Goal: Task Accomplishment & Management: Manage account settings

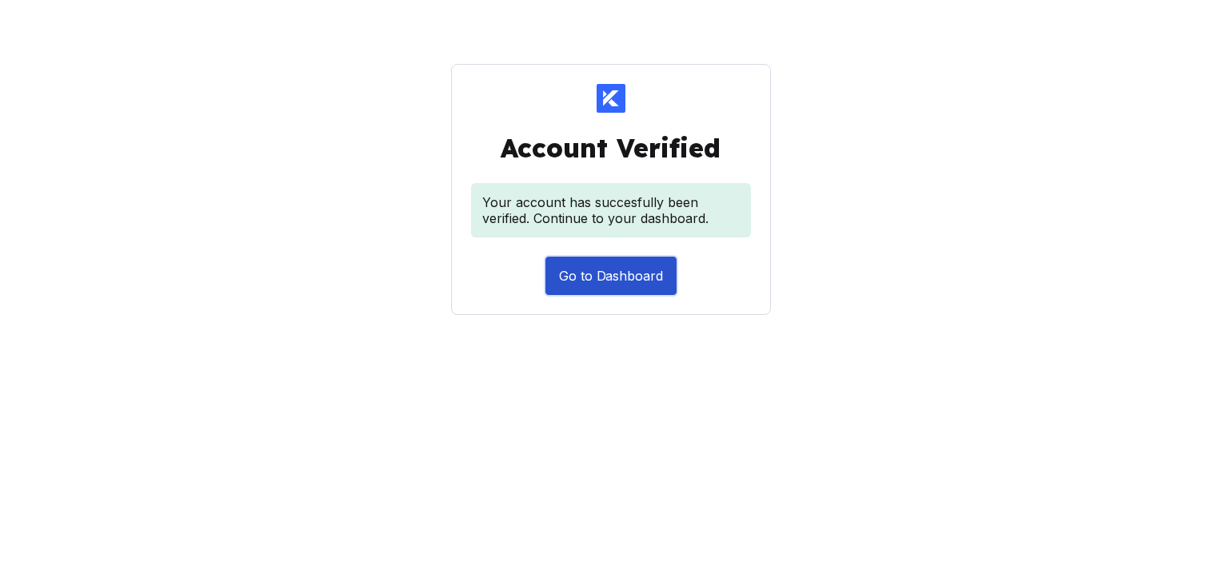
click at [614, 278] on button "Go to Dashboard" at bounding box center [610, 276] width 131 height 38
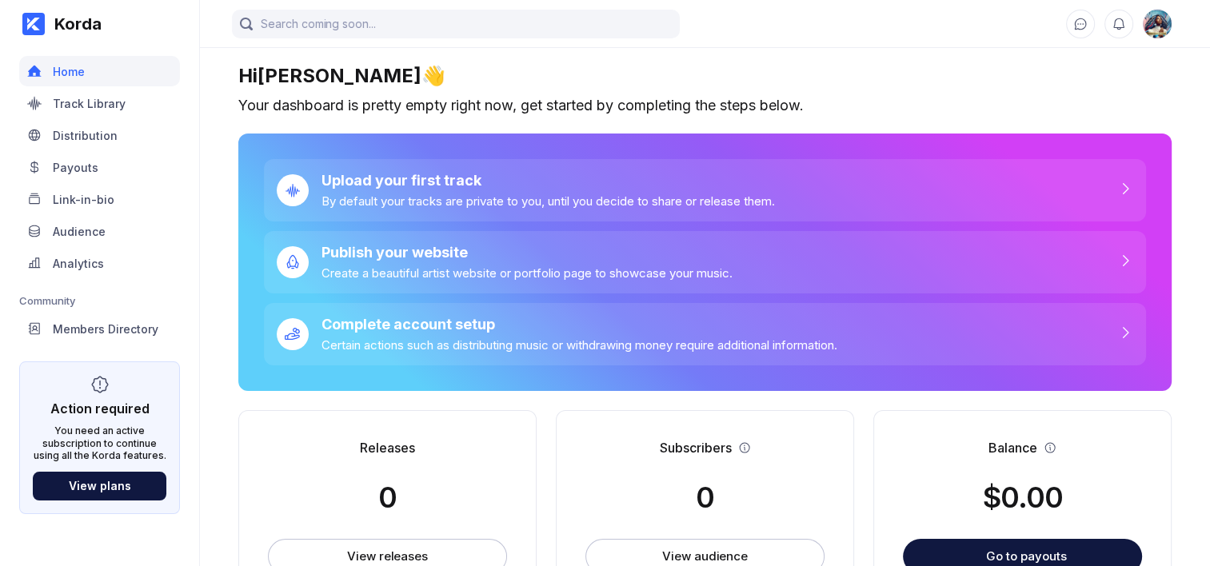
click at [1159, 24] on img at bounding box center [1156, 24] width 29 height 29
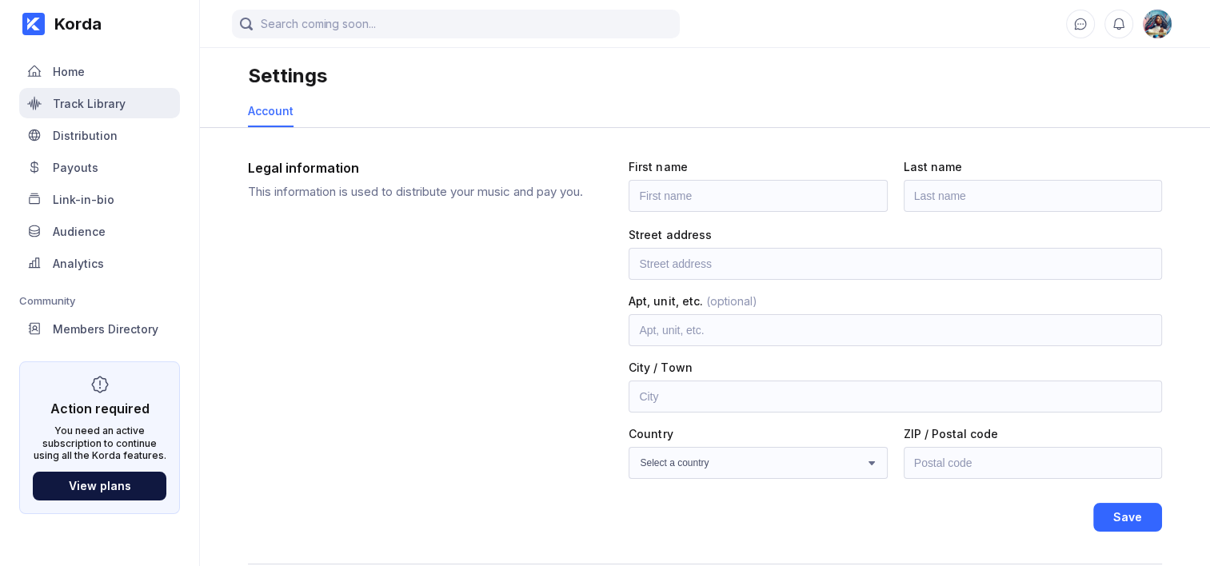
click at [72, 105] on div "Track Library" at bounding box center [89, 104] width 73 height 14
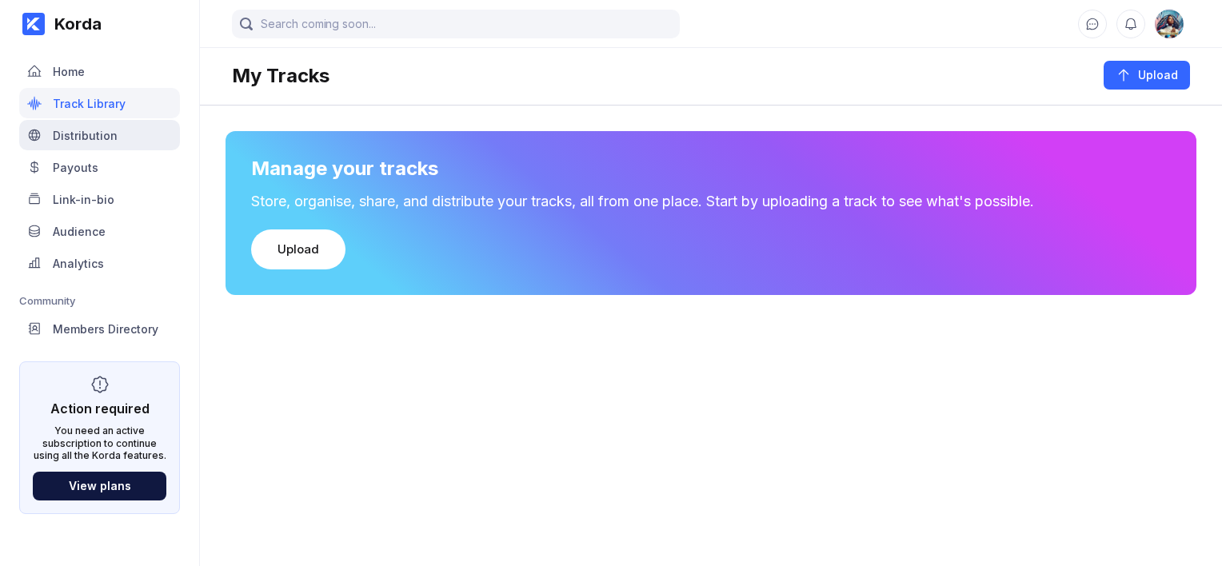
click at [102, 147] on div "Distribution" at bounding box center [99, 135] width 161 height 30
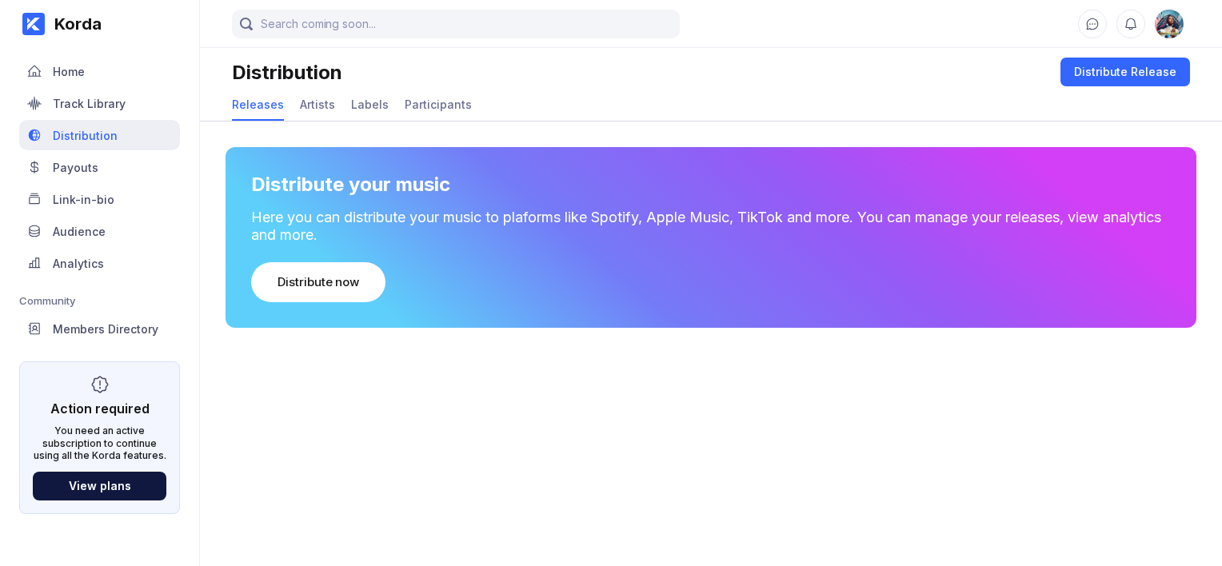
click at [84, 138] on div "Distribution" at bounding box center [85, 136] width 65 height 14
click at [67, 169] on div "Payouts" at bounding box center [76, 168] width 46 height 14
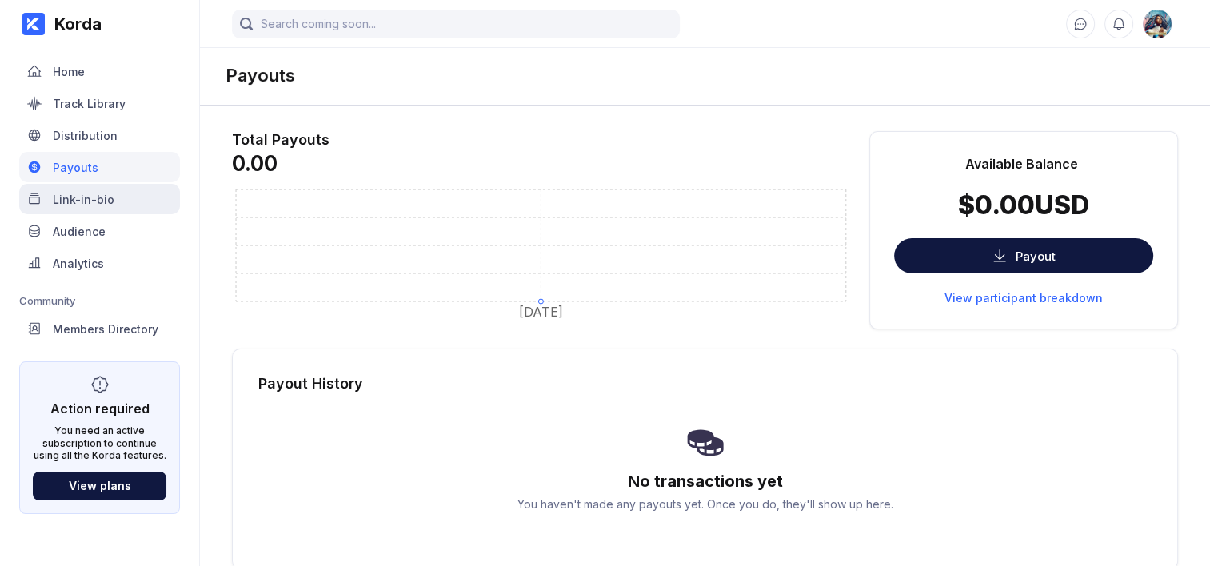
click at [96, 205] on div "Link-in-bio" at bounding box center [99, 199] width 161 height 30
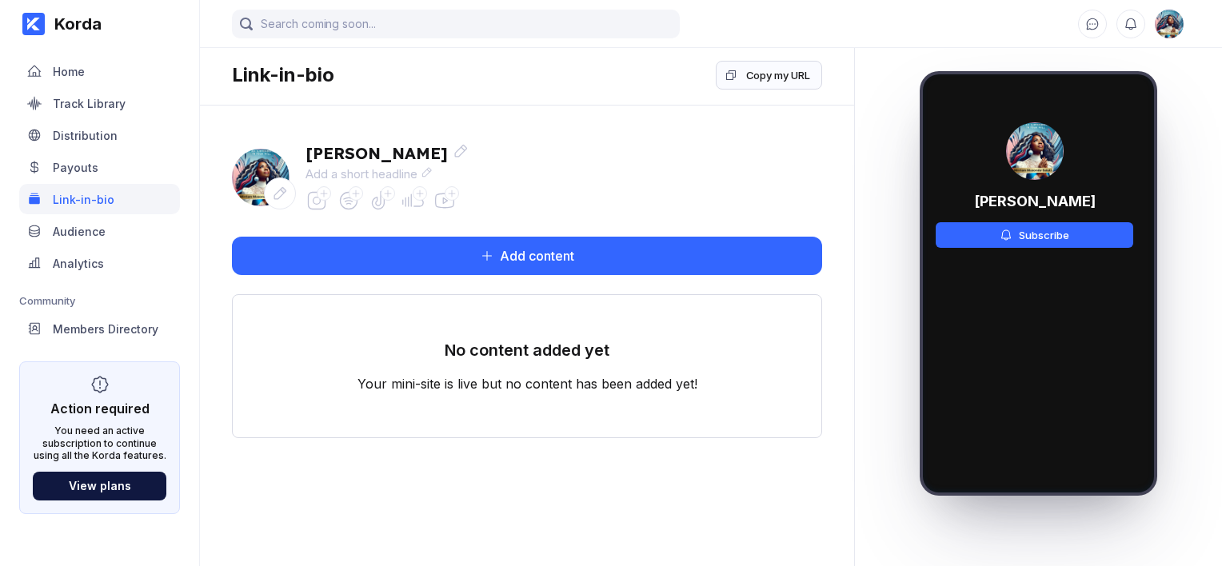
click at [321, 197] on icon at bounding box center [324, 194] width 10 height 10
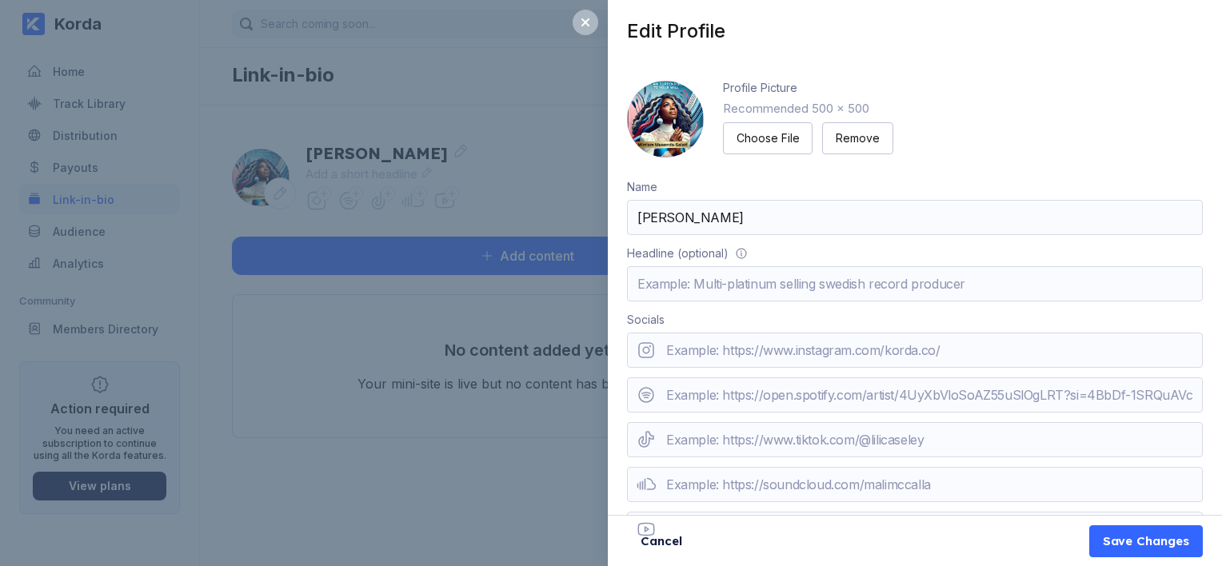
click at [746, 370] on div "Socials" at bounding box center [915, 435] width 576 height 244
click at [745, 359] on input "url" at bounding box center [915, 350] width 576 height 35
type input "[URL][DOMAIN_NAME]"
click at [780, 278] on input "text" at bounding box center [915, 283] width 576 height 35
type input "WITH [DEMOGRAPHIC_DATA], ALL THINGS ARE POSSIBLE,"
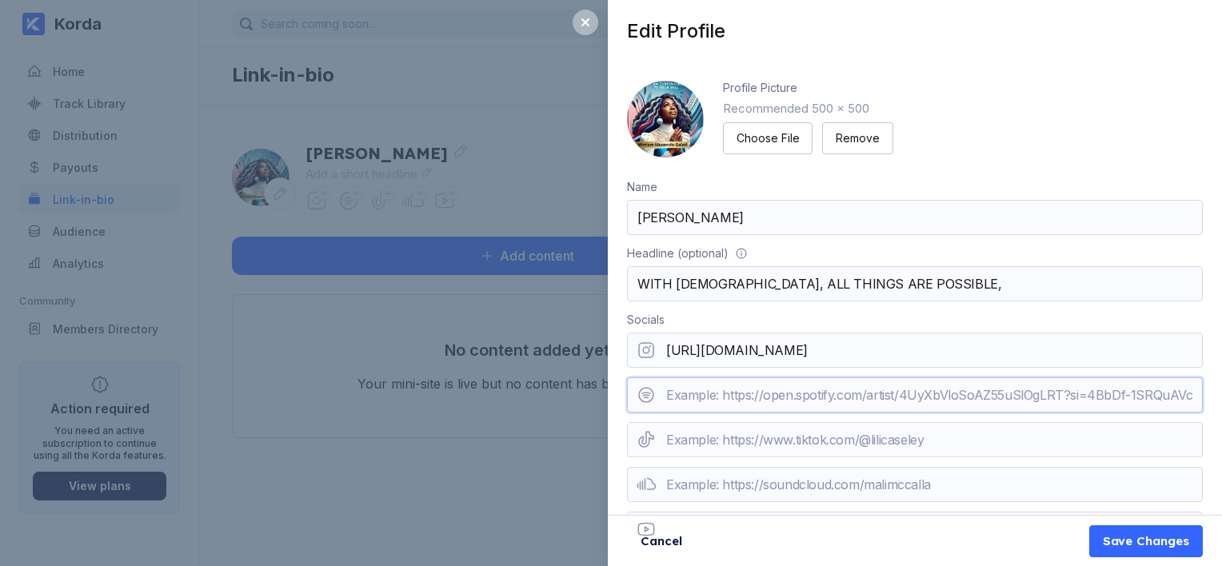
click at [784, 386] on input "url" at bounding box center [915, 394] width 576 height 35
type input "[URL][DOMAIN_NAME]"
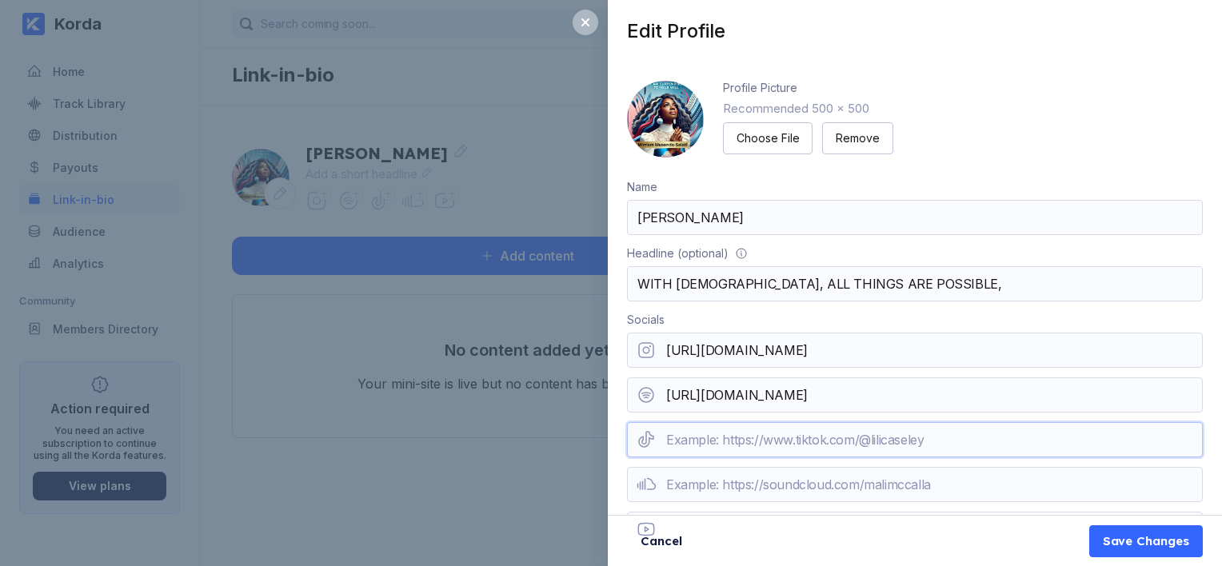
click at [768, 447] on input "url" at bounding box center [915, 439] width 576 height 35
click at [810, 445] on input "url" at bounding box center [915, 439] width 576 height 35
click at [637, 442] on icon at bounding box center [645, 439] width 19 height 19
click at [724, 484] on input "url" at bounding box center [915, 484] width 576 height 35
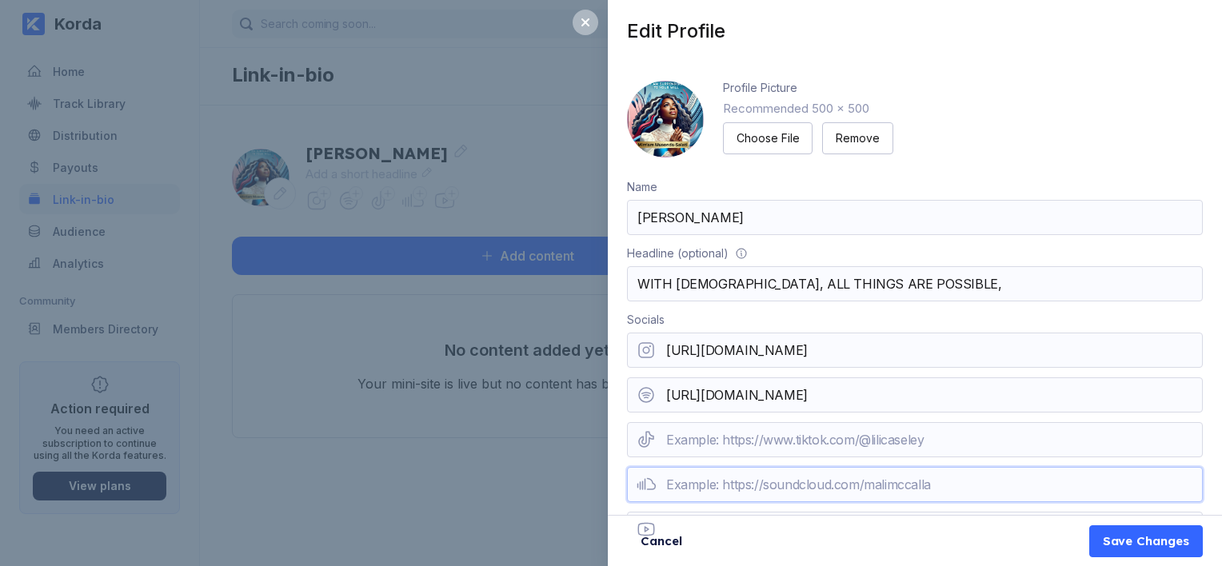
type input "[URL][DOMAIN_NAME]"
click at [950, 433] on input "url" at bounding box center [915, 439] width 576 height 35
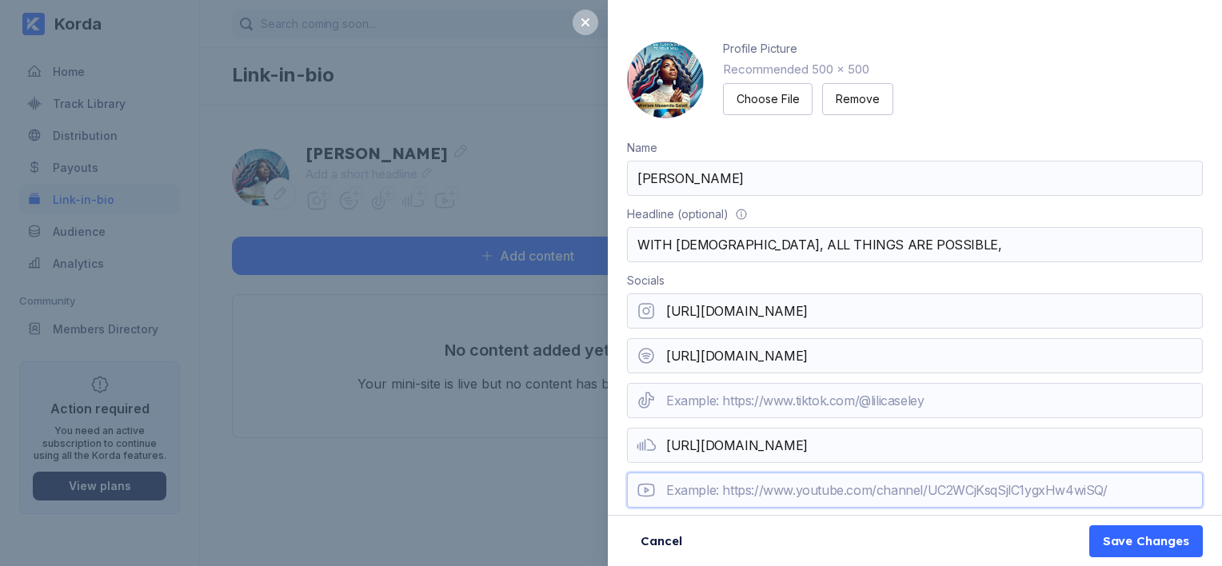
click at [872, 495] on input "url" at bounding box center [915, 489] width 576 height 35
type input "[URL][DOMAIN_NAME]"
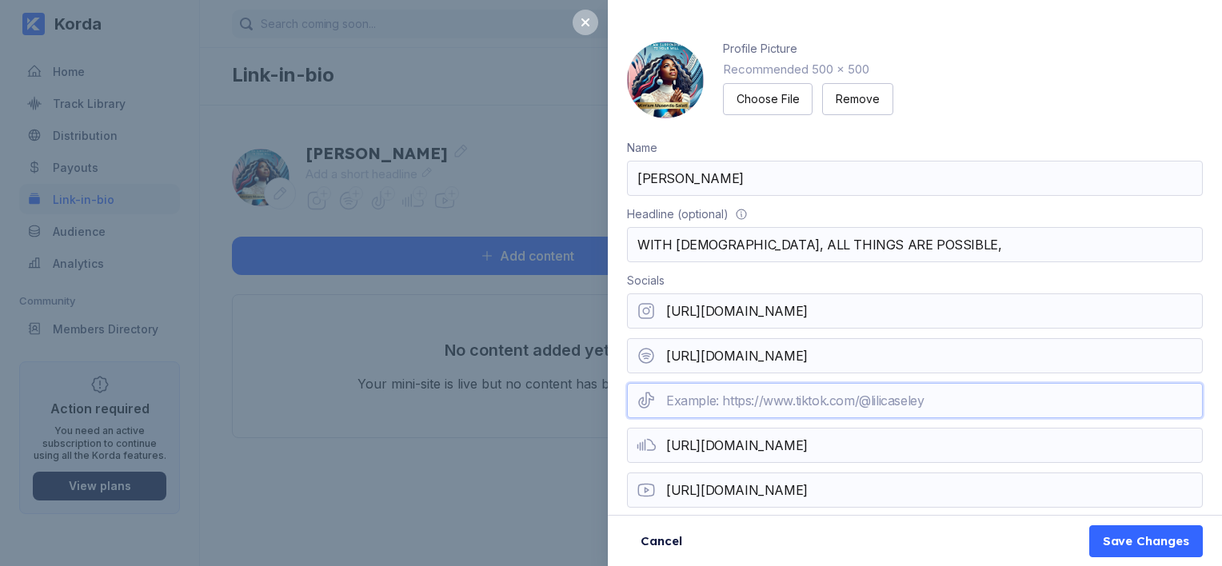
click at [811, 403] on input "url" at bounding box center [915, 400] width 576 height 35
click at [1092, 526] on button "Save Changes" at bounding box center [1146, 541] width 114 height 32
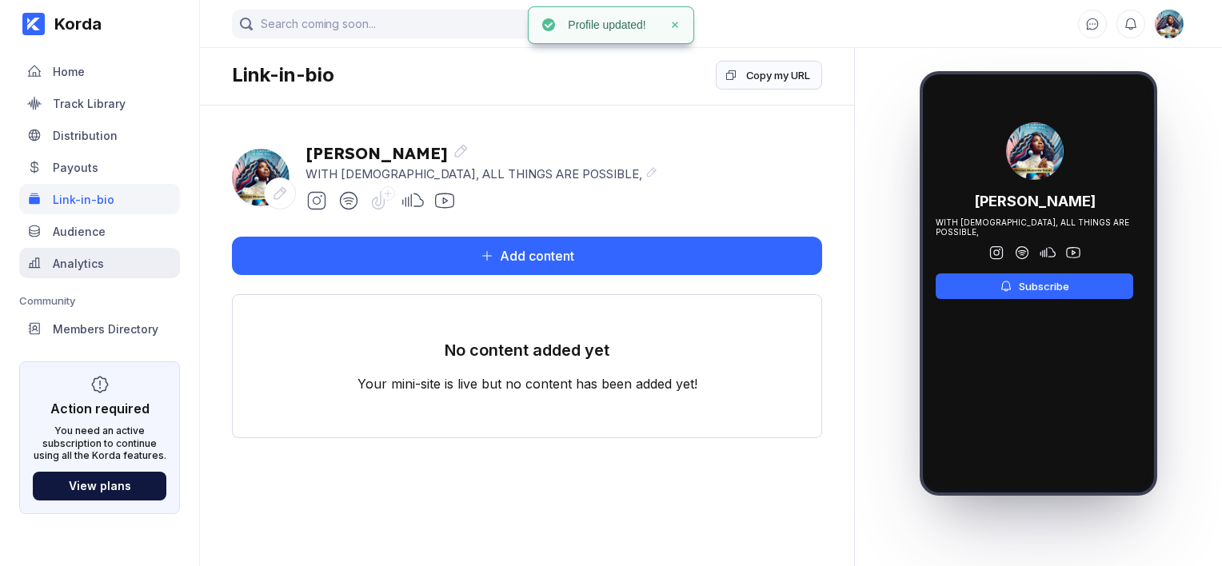
click at [84, 265] on div "Analytics" at bounding box center [78, 264] width 51 height 14
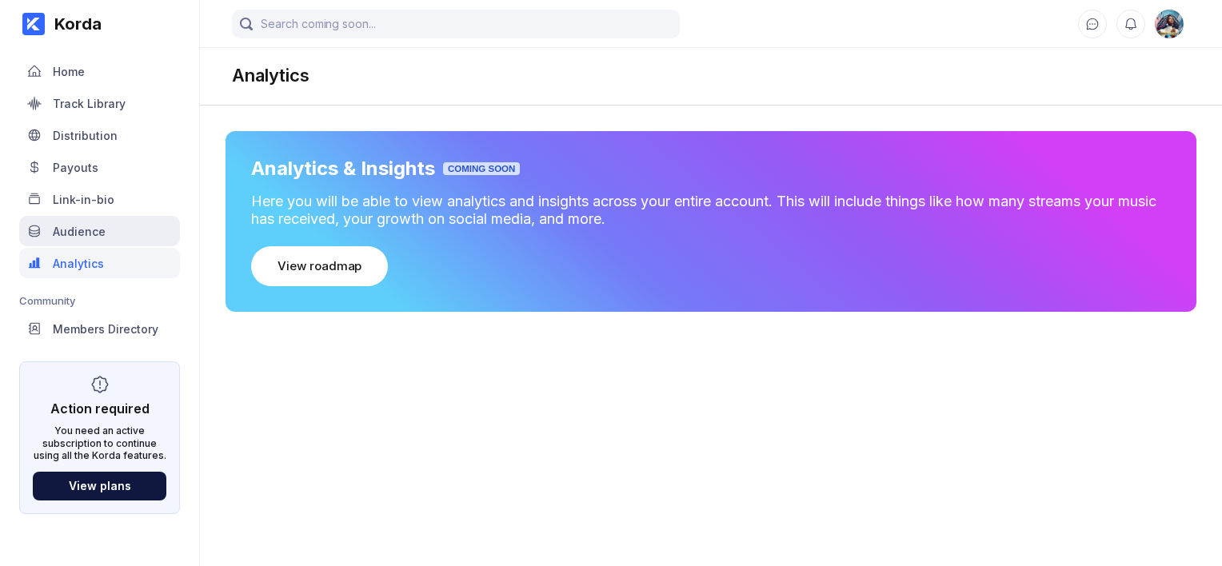
click at [69, 234] on div "Audience" at bounding box center [79, 232] width 53 height 14
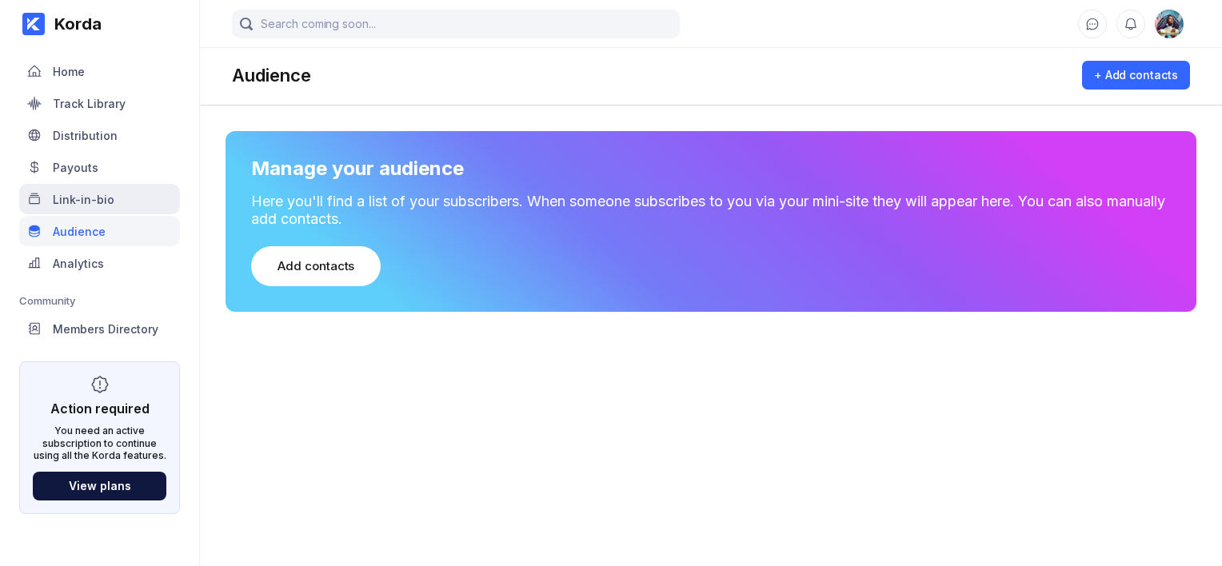
click at [83, 191] on div "Link-in-bio" at bounding box center [99, 199] width 161 height 30
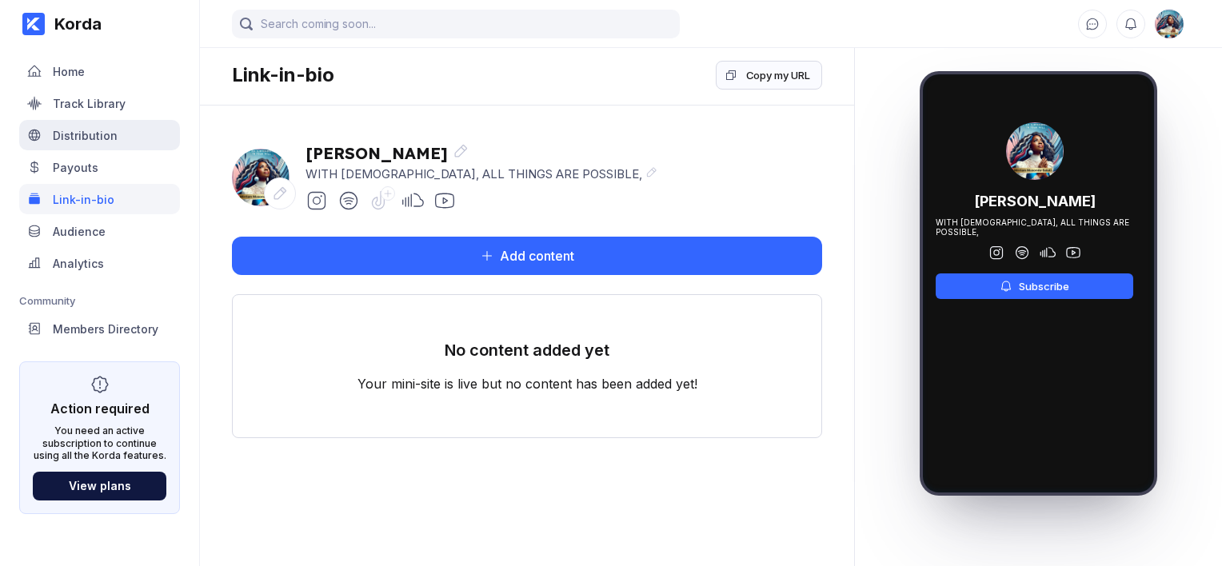
click at [86, 130] on div "Distribution" at bounding box center [85, 136] width 65 height 14
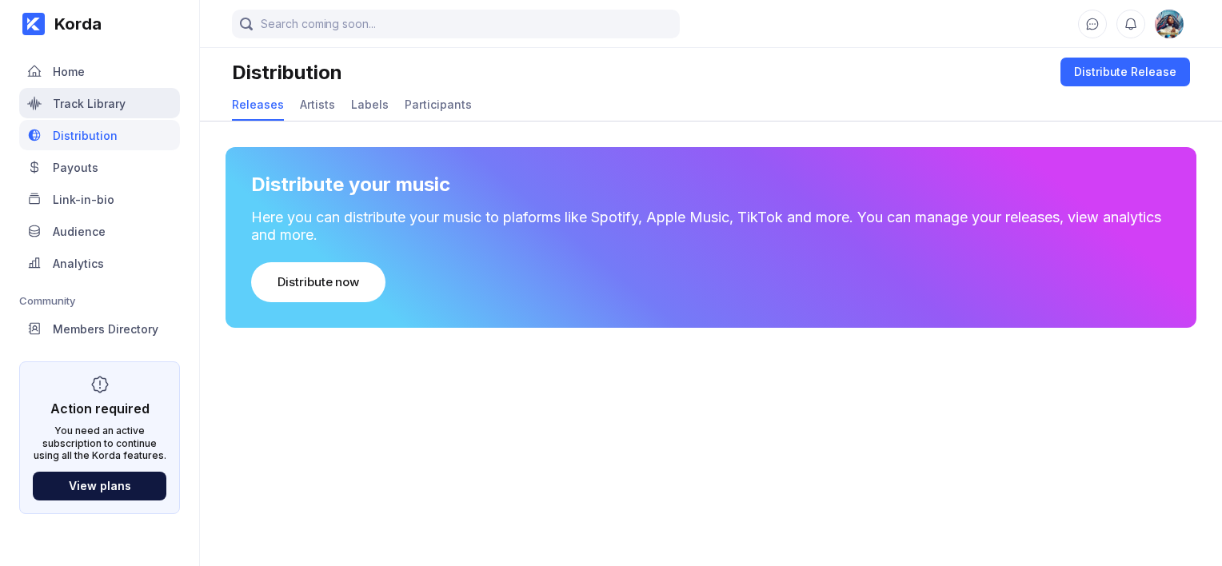
click at [86, 97] on div "Track Library" at bounding box center [89, 104] width 73 height 14
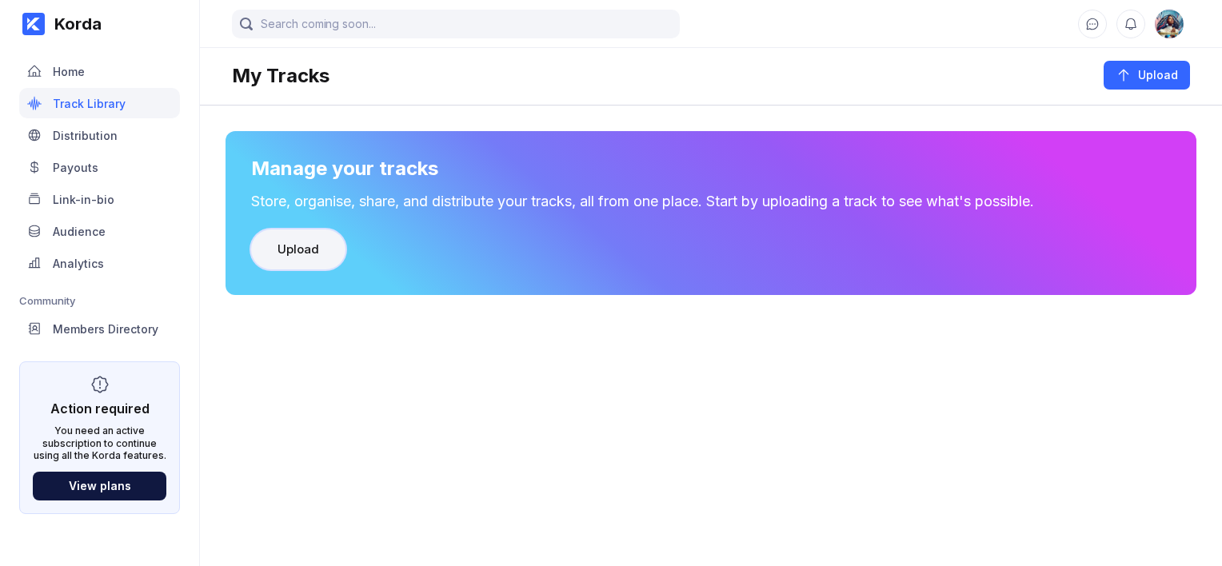
click at [303, 249] on div "Upload" at bounding box center [298, 249] width 42 height 16
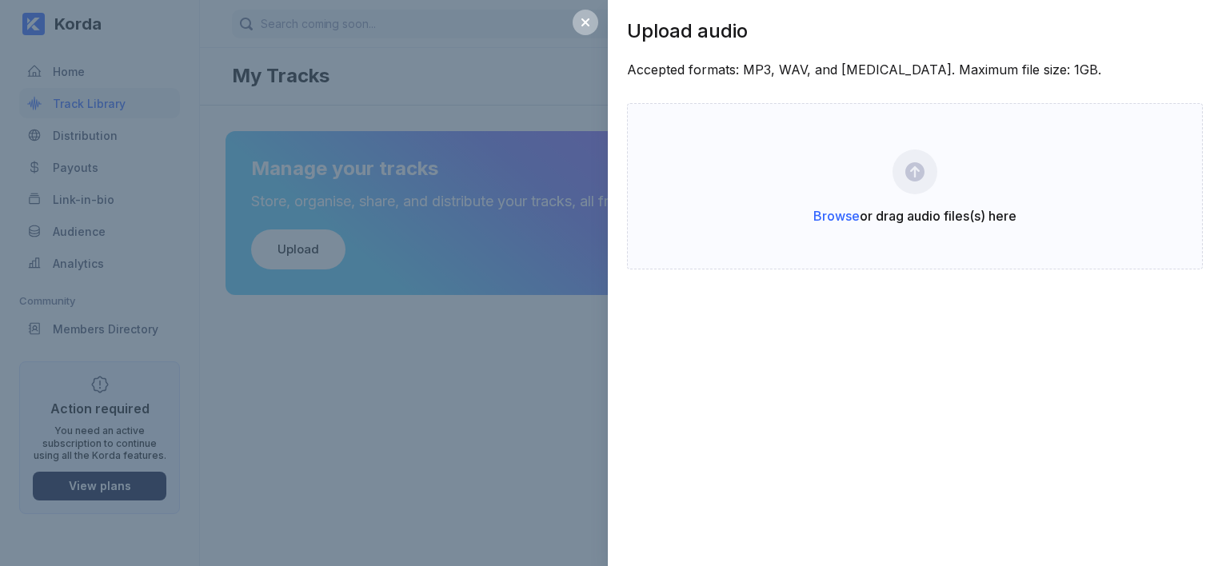
click at [517, 70] on div "Upload audio Accepted formats: MP3, WAV, and [MEDICAL_DATA]. Maximum file size:…" at bounding box center [611, 283] width 1222 height 566
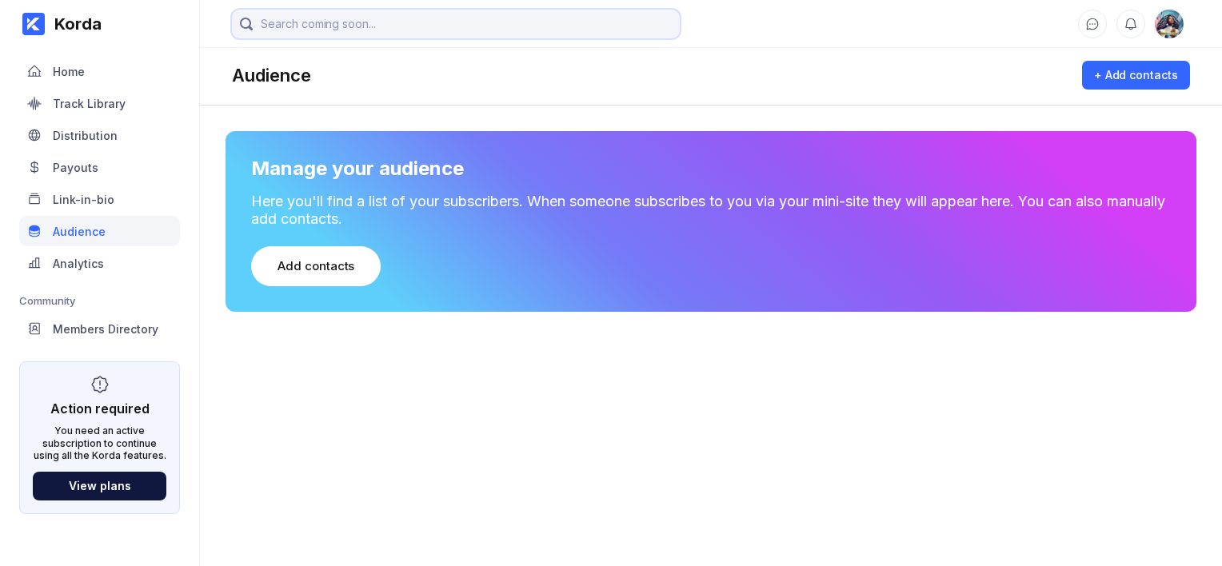
click at [442, 10] on input "search" at bounding box center [456, 24] width 448 height 29
